Goal: Information Seeking & Learning: Understand process/instructions

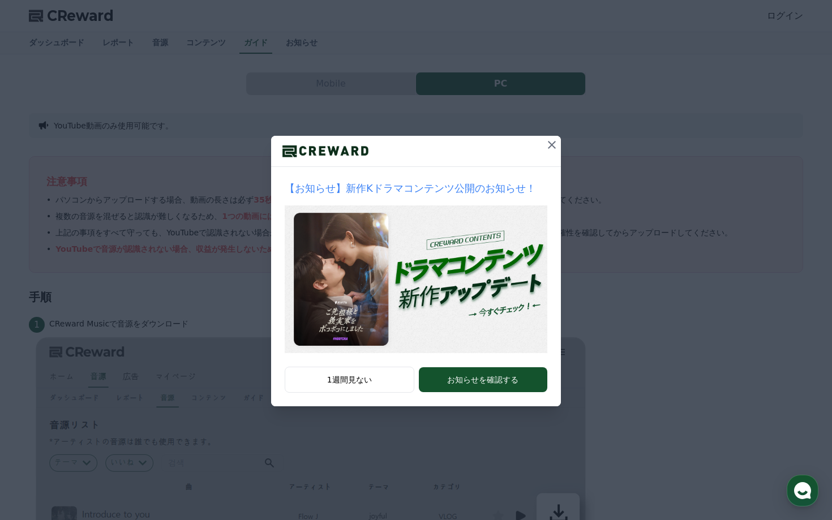
click at [551, 146] on icon at bounding box center [552, 145] width 8 height 8
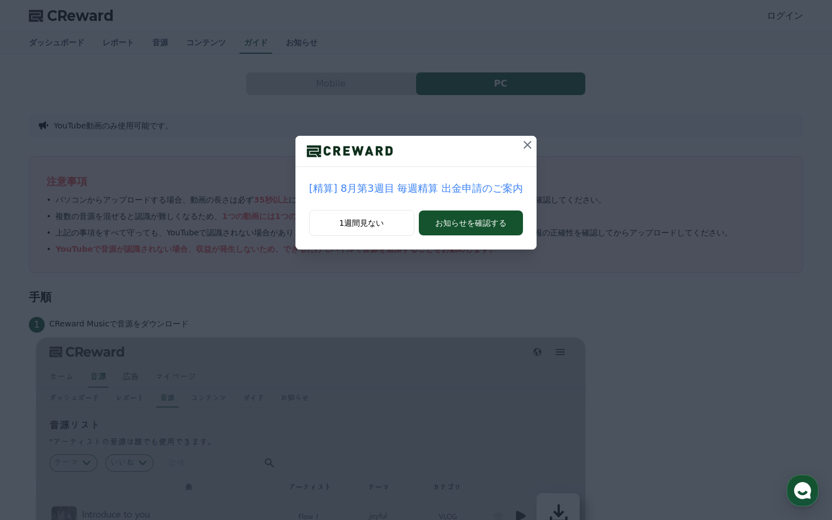
click at [523, 146] on icon at bounding box center [527, 145] width 8 height 8
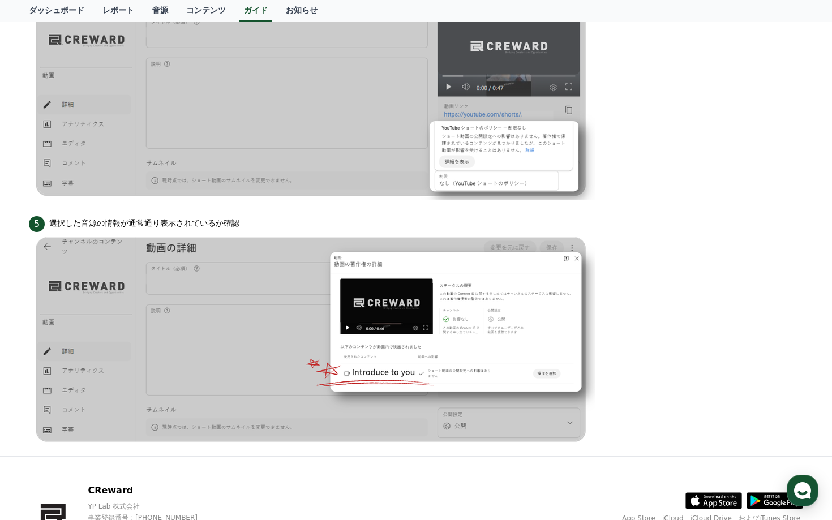
scroll to position [943, 0]
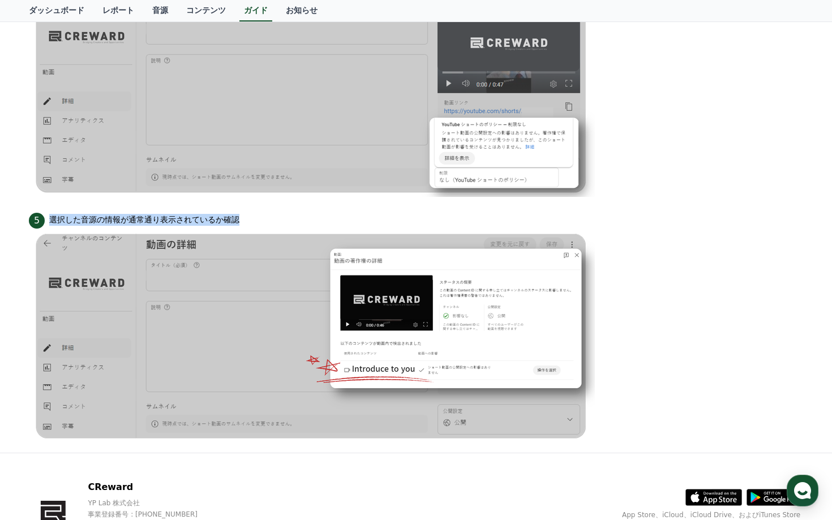
drag, startPoint x: 51, startPoint y: 220, endPoint x: 280, endPoint y: 218, distance: 228.1
click at [280, 218] on div "5 選択した音源の情報が通常通り表示されているか確認" at bounding box center [416, 220] width 774 height 18
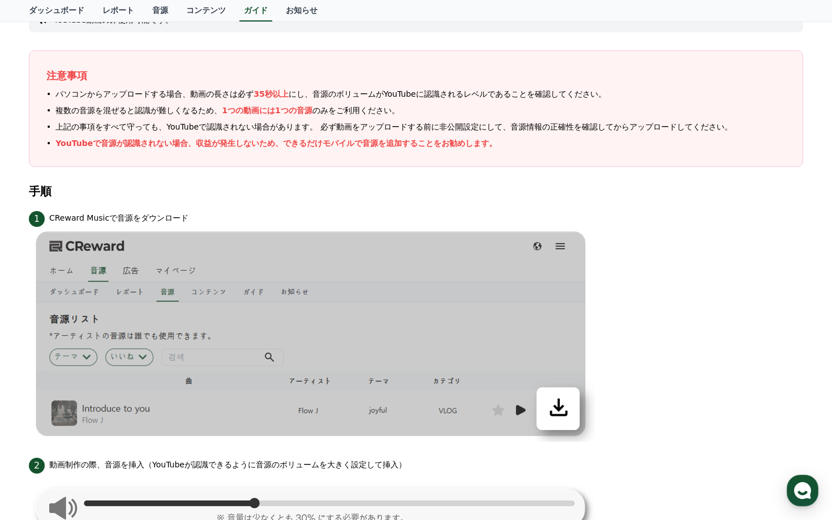
scroll to position [0, 0]
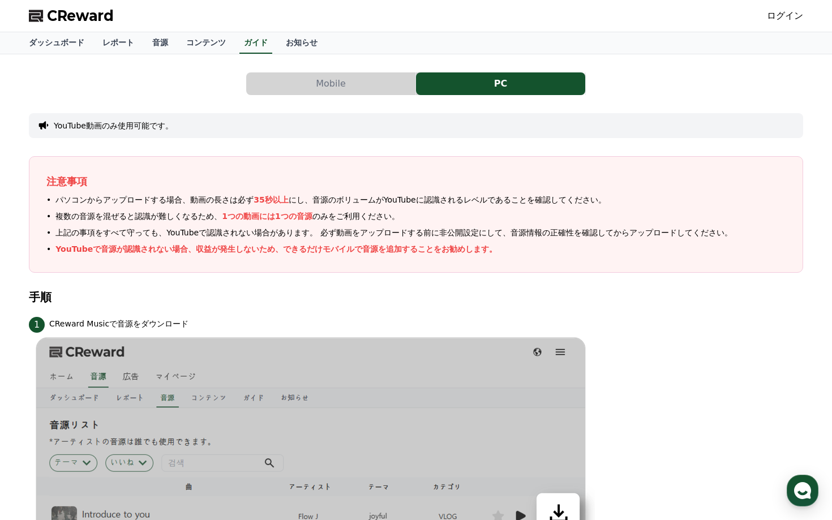
click at [144, 202] on span "パソコンからアップロードする場合、動画の長さは必ず 35秒以上 にし、音源のボリュームがYouTubeに認識されるレベルであることを確認してください。" at bounding box center [330, 200] width 550 height 12
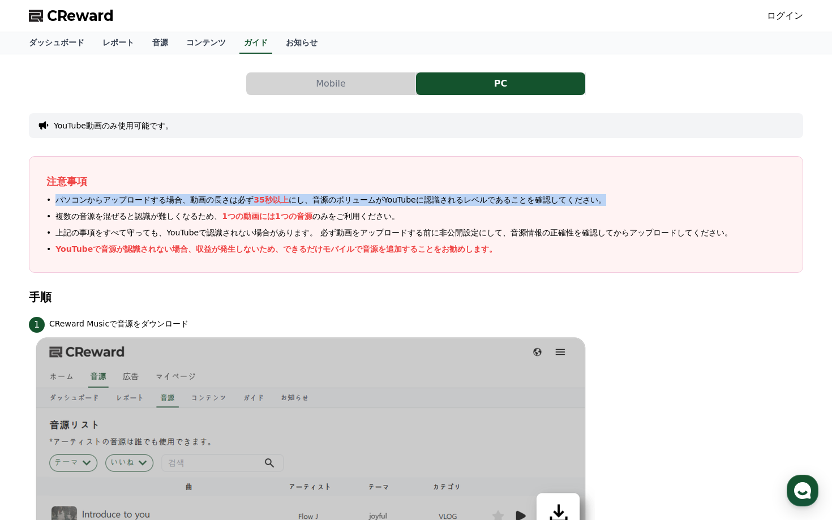
click at [144, 202] on span "パソコンからアップロードする場合、動画の長さは必ず 35秒以上 にし、音源のボリュームがYouTubeに認識されるレベルであることを確認してください。" at bounding box center [330, 200] width 550 height 12
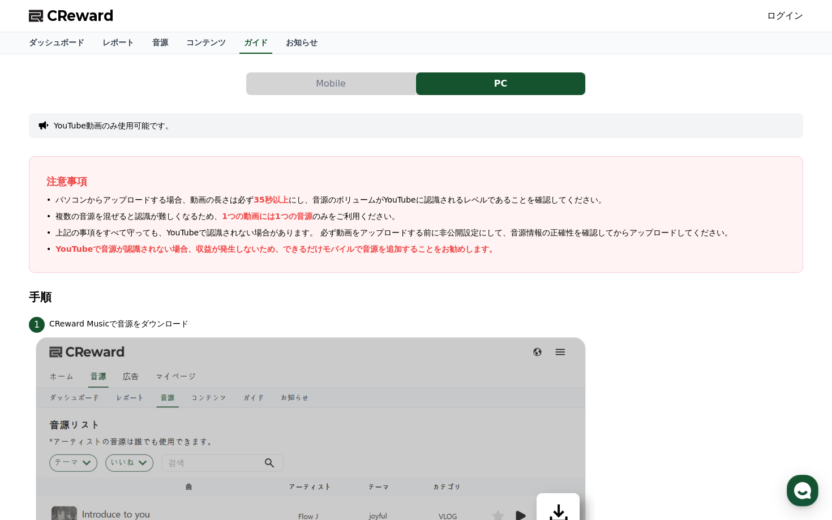
click at [174, 216] on span "複数の音源を混ぜると認識が難しくなるため、 1つの動画には1つの音源 のみをご利用ください。" at bounding box center [227, 217] width 344 height 12
click at [174, 238] on span "上記の事項をすべて守っても、YouTubeで認識されない場合があります。 必ず動画をアップロードする前に非公開設定にして、 音源情報の正確性 を確認してからア…" at bounding box center [393, 233] width 676 height 12
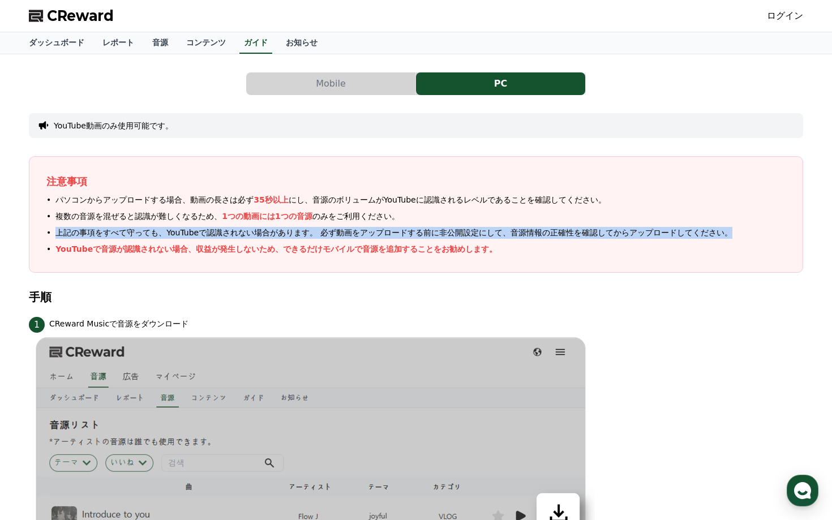
click at [174, 238] on span "上記の事項をすべて守っても、YouTubeで認識されない場合があります。 必ず動画をアップロードする前に非公開設定にして、 音源情報の正確性 を確認してからア…" at bounding box center [393, 233] width 676 height 12
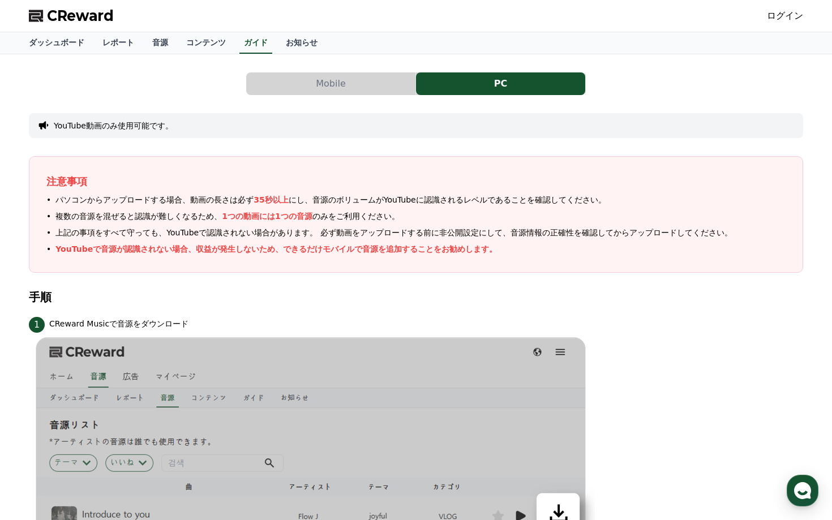
click at [174, 248] on p "YouTubeで音源が認識されない場合、収益が発生しないため、できるだけモバイルで音源を追加することをお勧めします。" at bounding box center [275, 249] width 441 height 12
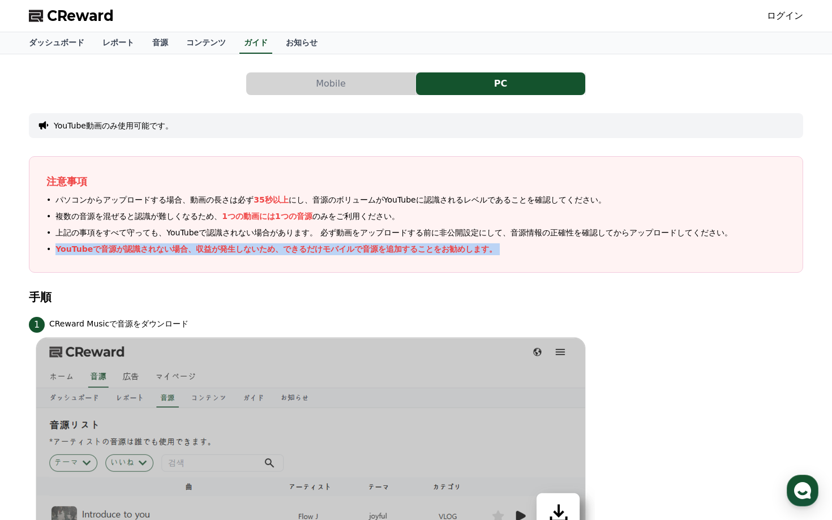
click at [174, 248] on p "YouTubeで音源が認識されない場合、収益が発生しないため、できるだけモバイルで音源を追加することをお勧めします。" at bounding box center [275, 249] width 441 height 12
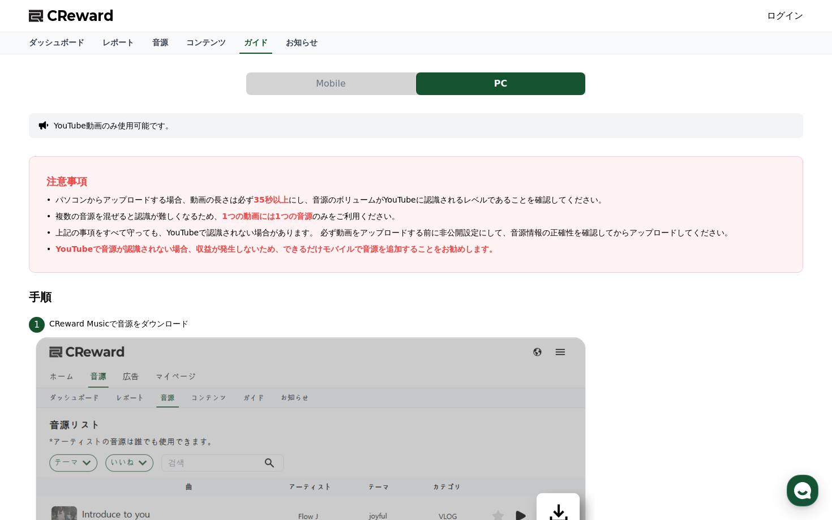
click at [170, 298] on h4 "手順" at bounding box center [416, 297] width 774 height 12
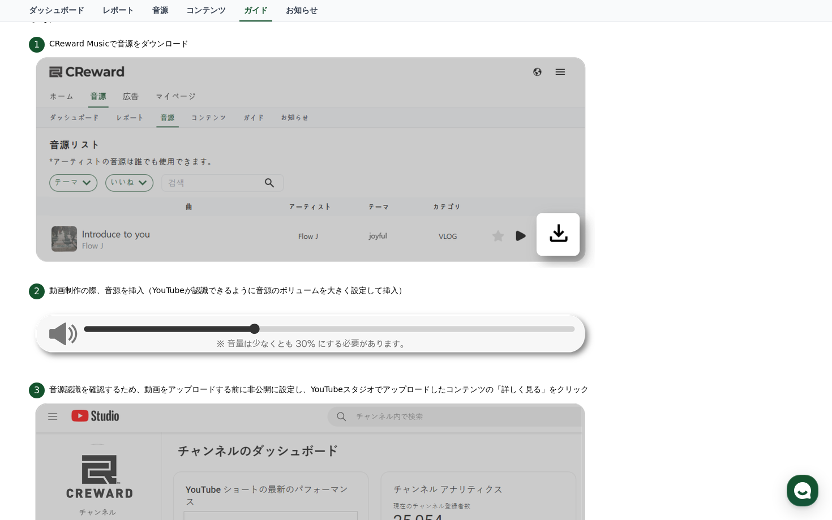
scroll to position [282, 0]
